Goal: Transaction & Acquisition: Register for event/course

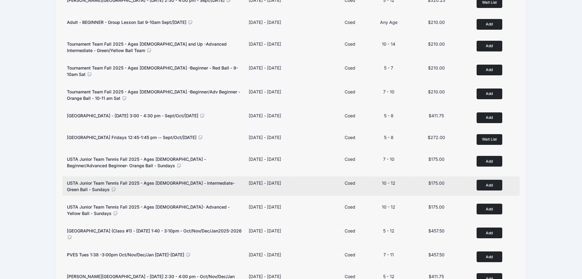
scroll to position [183, 0]
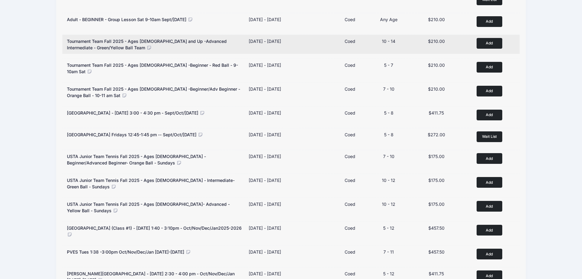
click at [480, 42] on button "Add to Cart" at bounding box center [490, 43] width 26 height 11
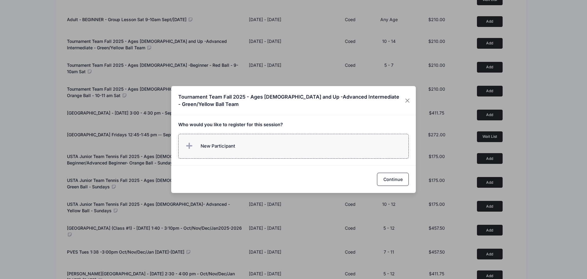
click at [223, 147] on span "New Participant" at bounding box center [218, 145] width 35 height 7
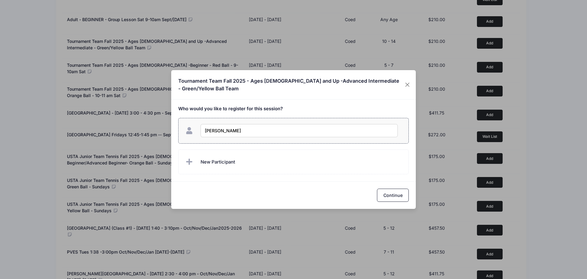
type input "[PERSON_NAME]"
checkbox input "true"
click at [392, 194] on button "Continue" at bounding box center [393, 194] width 32 height 13
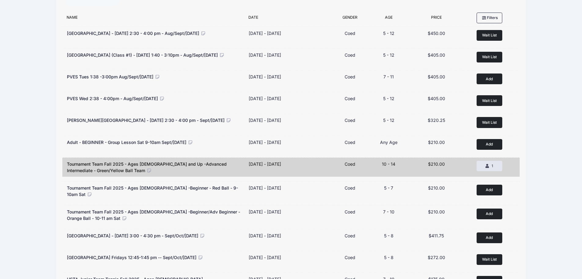
scroll to position [0, 0]
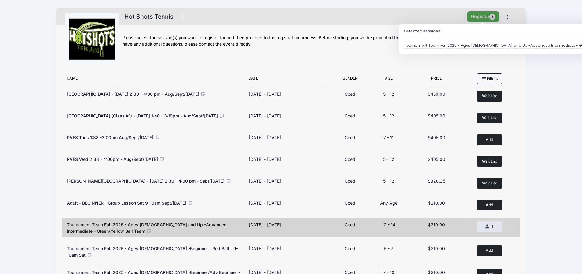
click at [485, 18] on button "Register 1" at bounding box center [483, 16] width 32 height 11
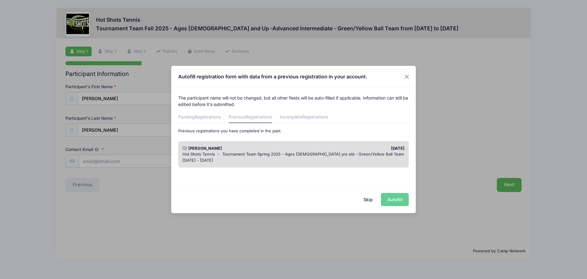
click at [241, 153] on span "Tournament Team Spring 2025 - Ages 11-14 yrs old - Green/Yellow Ball Team" at bounding box center [313, 153] width 182 height 5
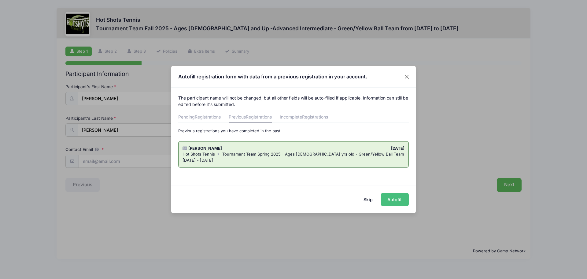
click at [399, 198] on button "Autofill" at bounding box center [395, 199] width 28 height 13
type input "gadifruscio@gmail.com"
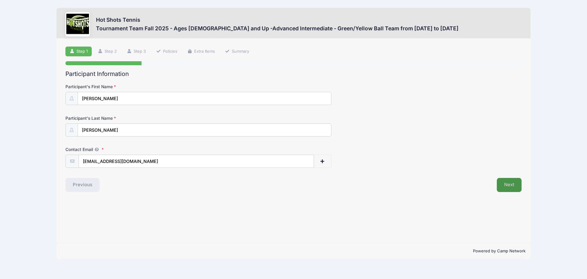
click at [504, 186] on button "Next" at bounding box center [509, 185] width 25 height 14
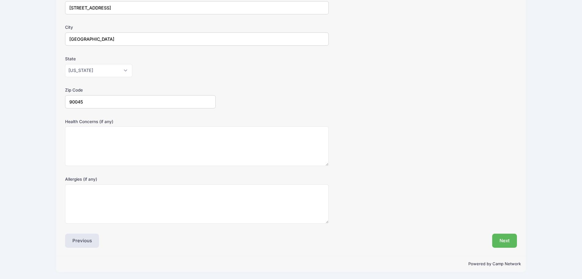
scroll to position [123, 0]
click at [503, 239] on button "Next" at bounding box center [505, 239] width 25 height 14
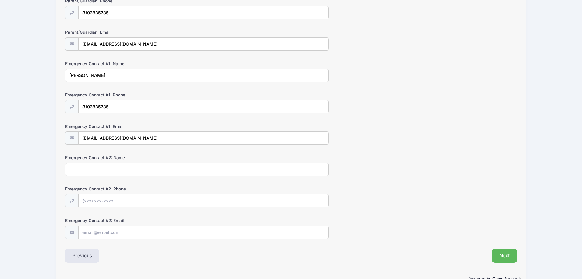
scroll to position [122, 0]
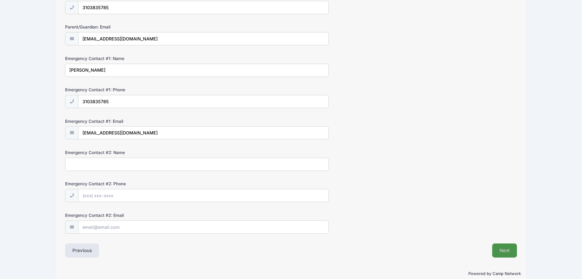
click at [502, 248] on button "Next" at bounding box center [505, 250] width 25 height 14
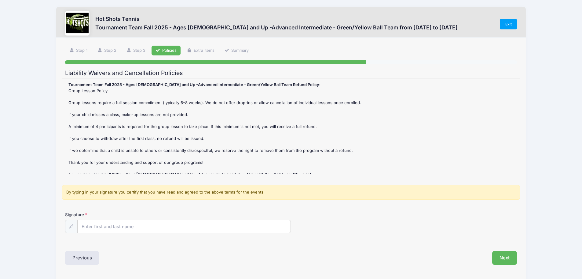
scroll to position [0, 0]
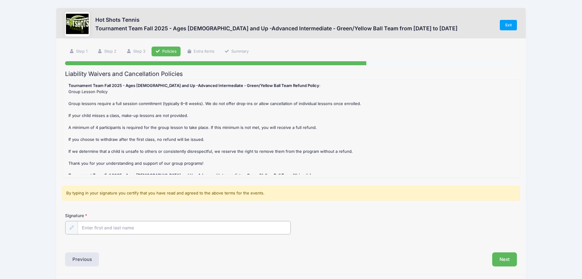
click at [159, 226] on input "Signature" at bounding box center [184, 227] width 213 height 13
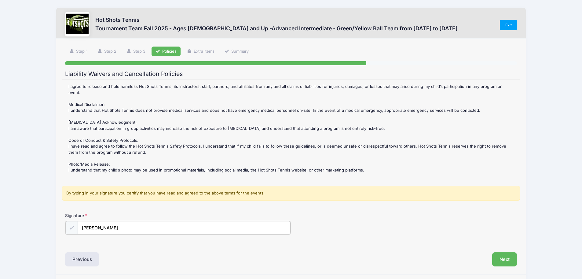
scroll to position [129, 0]
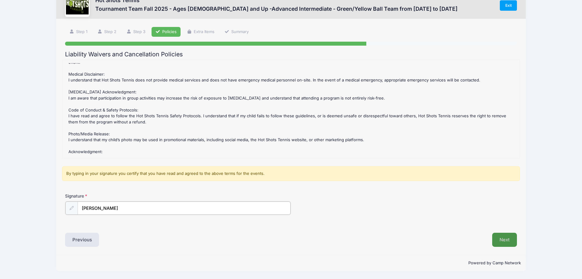
type input "Greg DiFruscio"
click at [507, 242] on button "Next" at bounding box center [505, 239] width 25 height 14
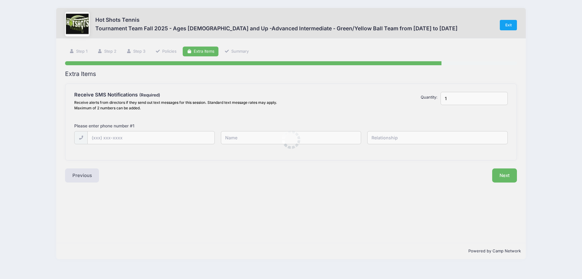
scroll to position [0, 0]
click at [140, 136] on input "text" at bounding box center [152, 137] width 128 height 13
type input "(310) 383-5785"
click at [510, 172] on button "Next" at bounding box center [509, 175] width 25 height 14
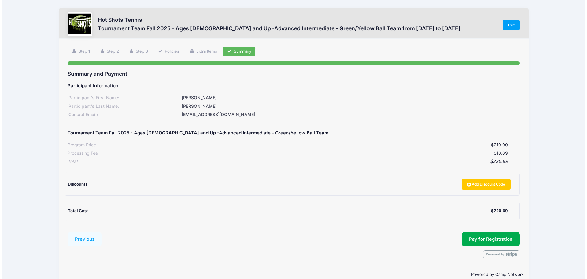
scroll to position [11, 0]
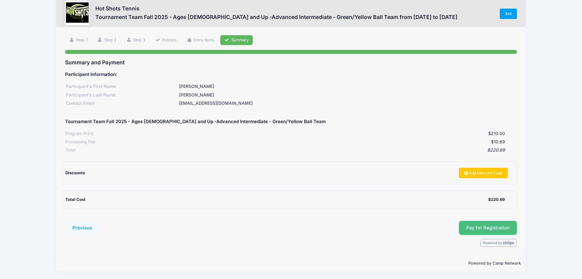
click at [503, 225] on button "Pay for Registration" at bounding box center [488, 227] width 58 height 14
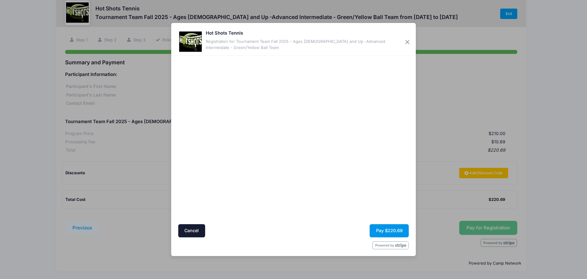
click at [390, 230] on button "Pay $220.69" at bounding box center [389, 230] width 39 height 13
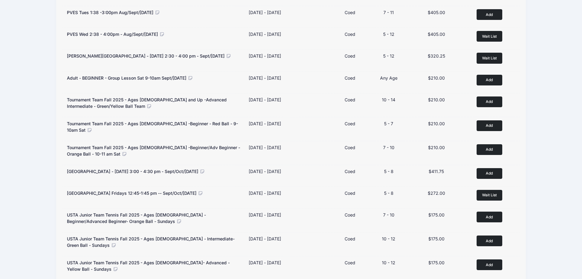
scroll to position [113, 0]
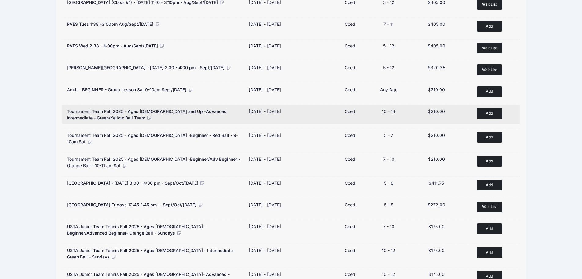
click at [219, 112] on span "Tournament Team Fall 2025 - Ages [DEMOGRAPHIC_DATA] and Up -Advanced Intermedia…" at bounding box center [147, 115] width 160 height 12
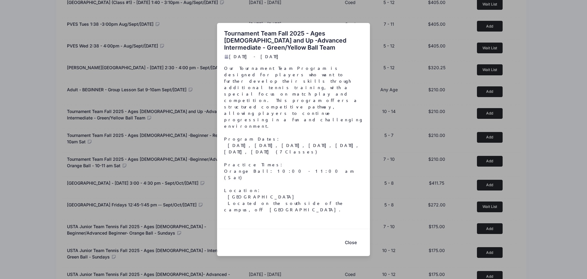
click at [350, 235] on button "Close" at bounding box center [350, 241] width 24 height 13
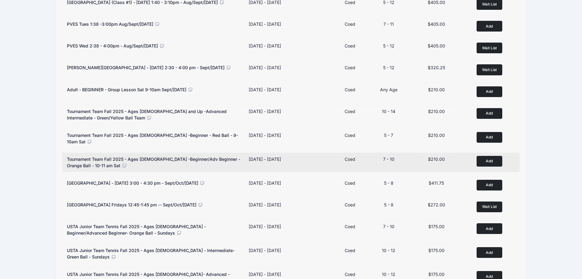
click at [202, 157] on span "Tournament Team Fall 2025 - Ages [DEMOGRAPHIC_DATA] -Beginner/Adv Beginner - Or…" at bounding box center [153, 162] width 173 height 12
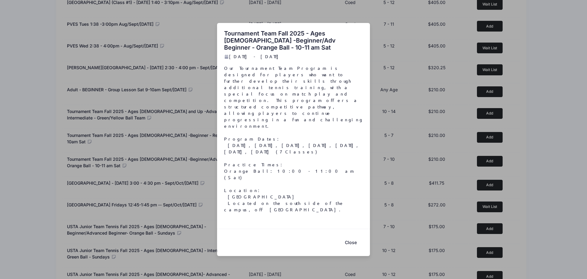
click at [201, 138] on div "Tournament Team Fall 2025 - Ages [DEMOGRAPHIC_DATA] -Beginner/Adv Beginner - Or…" at bounding box center [293, 139] width 587 height 279
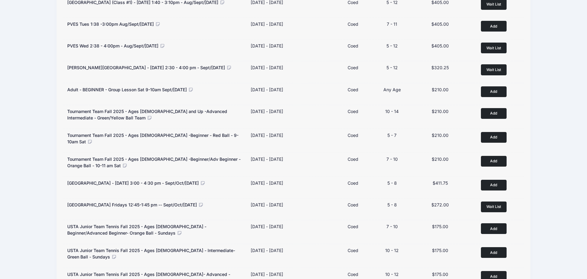
click at [203, 135] on span "Tournament Team Fall 2025 - Ages [DEMOGRAPHIC_DATA] -Beginner - Red Ball - 9-10…" at bounding box center [152, 138] width 171 height 12
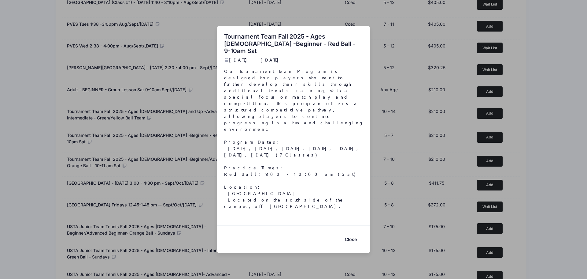
click at [203, 158] on div "Tournament Team Fall 2025 - Ages [DEMOGRAPHIC_DATA] -Beginner - Red Ball - 9-10…" at bounding box center [293, 139] width 587 height 279
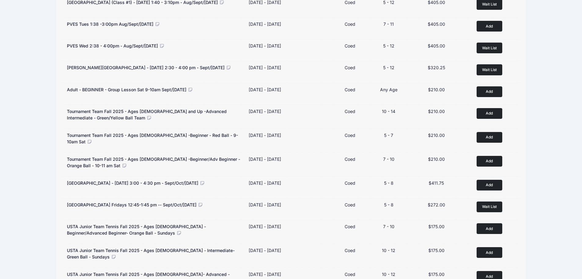
click at [203, 158] on span "Tournament Team Fall 2025 - Ages [DEMOGRAPHIC_DATA] -Beginner/Adv Beginner - Or…" at bounding box center [153, 162] width 173 height 12
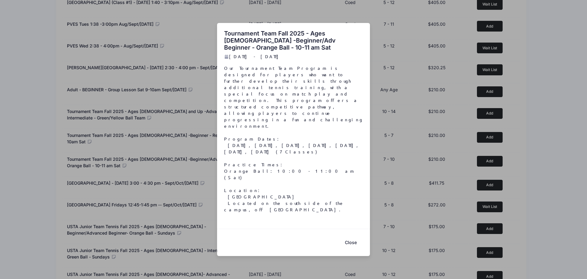
click at [203, 158] on div "Tournament Team Fall 2025 - Ages [DEMOGRAPHIC_DATA] -Beginner/Adv Beginner - Or…" at bounding box center [293, 139] width 587 height 279
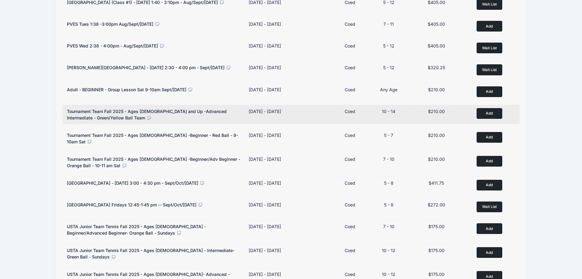
click at [202, 113] on span "Tournament Team Fall 2025 - Ages [DEMOGRAPHIC_DATA] and Up -Advanced Intermedia…" at bounding box center [147, 115] width 160 height 12
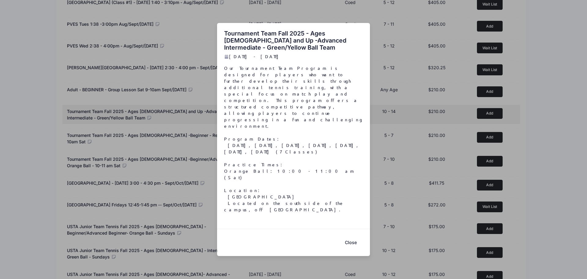
click at [202, 113] on div "Tournament Team Fall 2025 - Ages [DEMOGRAPHIC_DATA] and Up -Advanced Intermedia…" at bounding box center [293, 139] width 587 height 279
